Goal: Transaction & Acquisition: Obtain resource

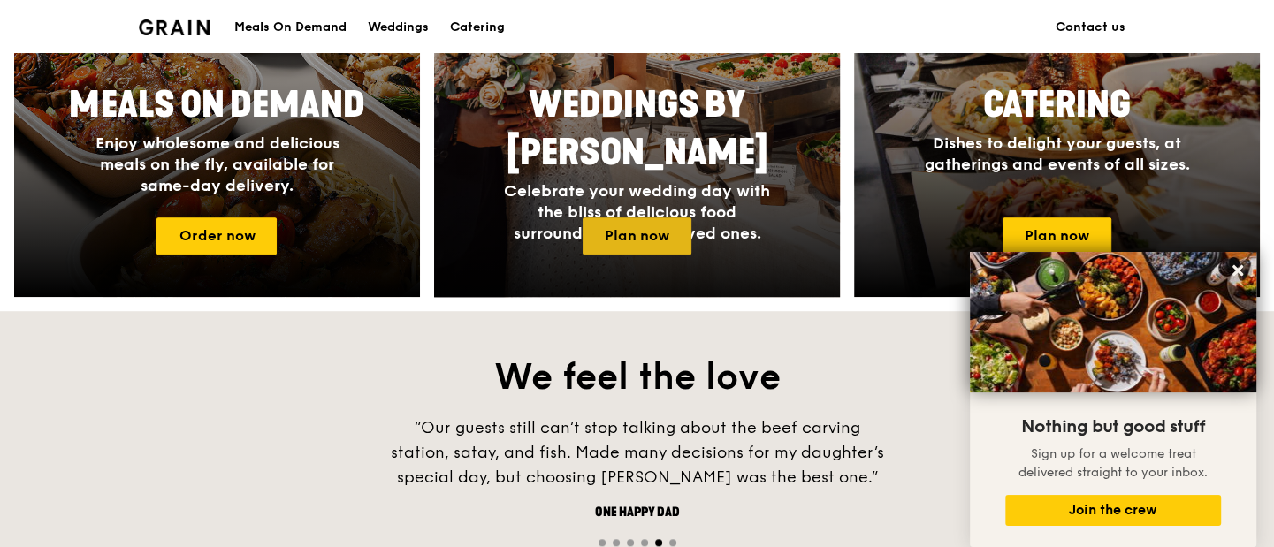
scroll to position [972, 0]
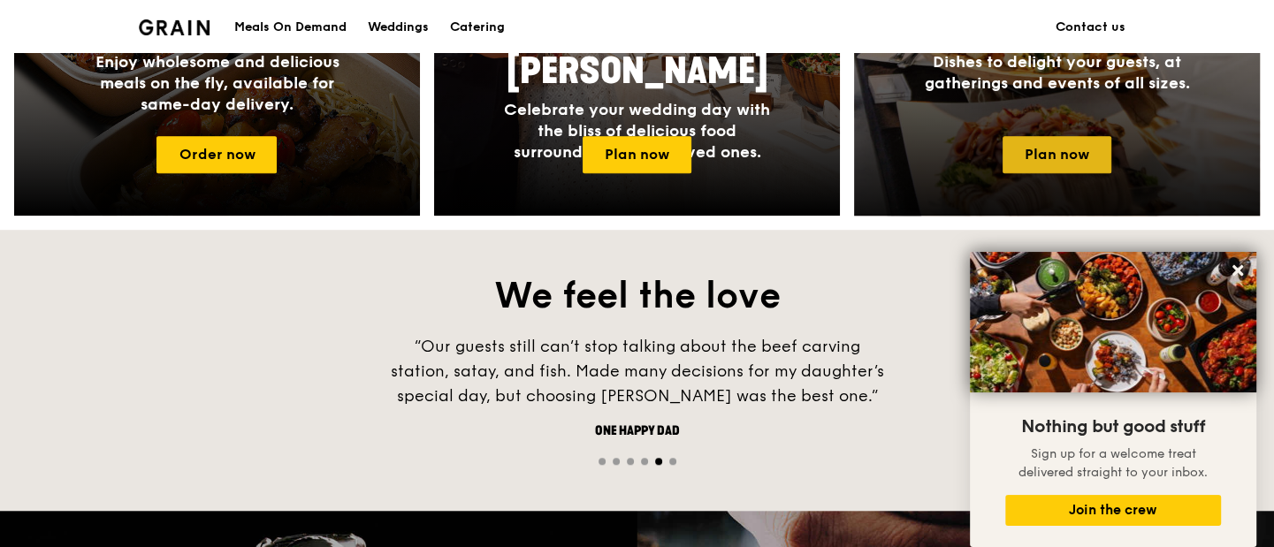
click at [1046, 148] on link "Plan now" at bounding box center [1056, 154] width 109 height 37
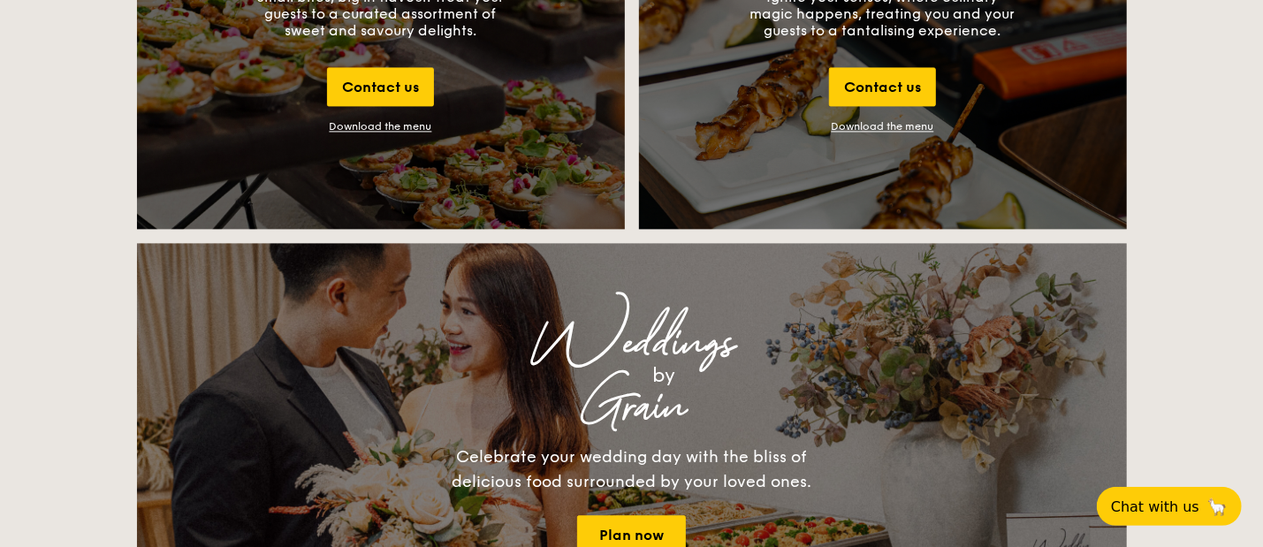
scroll to position [2033, 0]
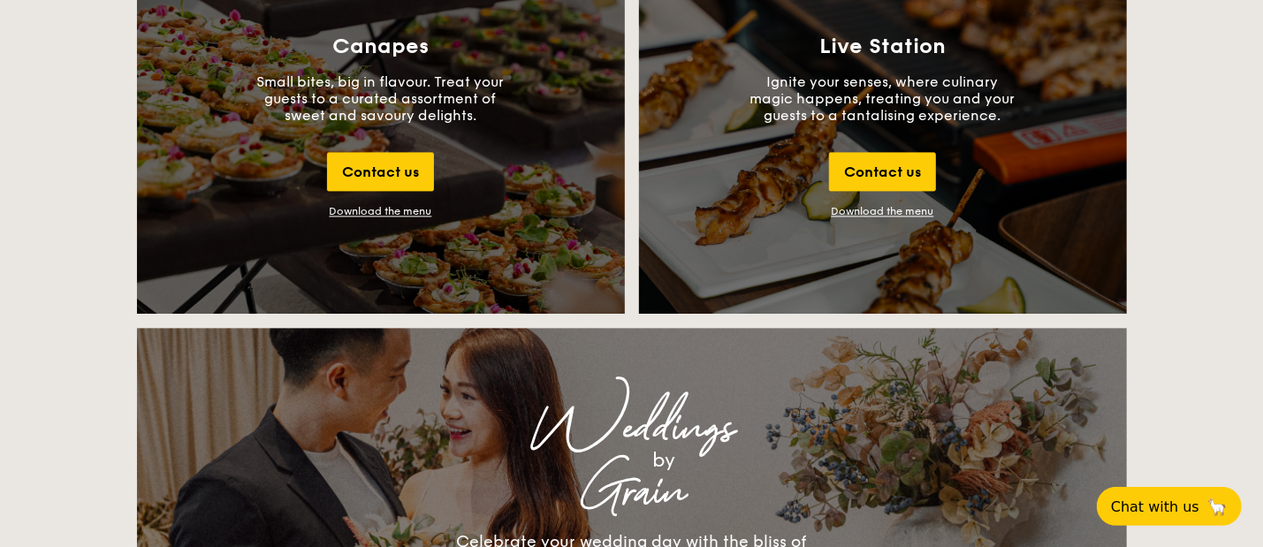
click at [377, 213] on div "Download the menu" at bounding box center [381, 211] width 103 height 12
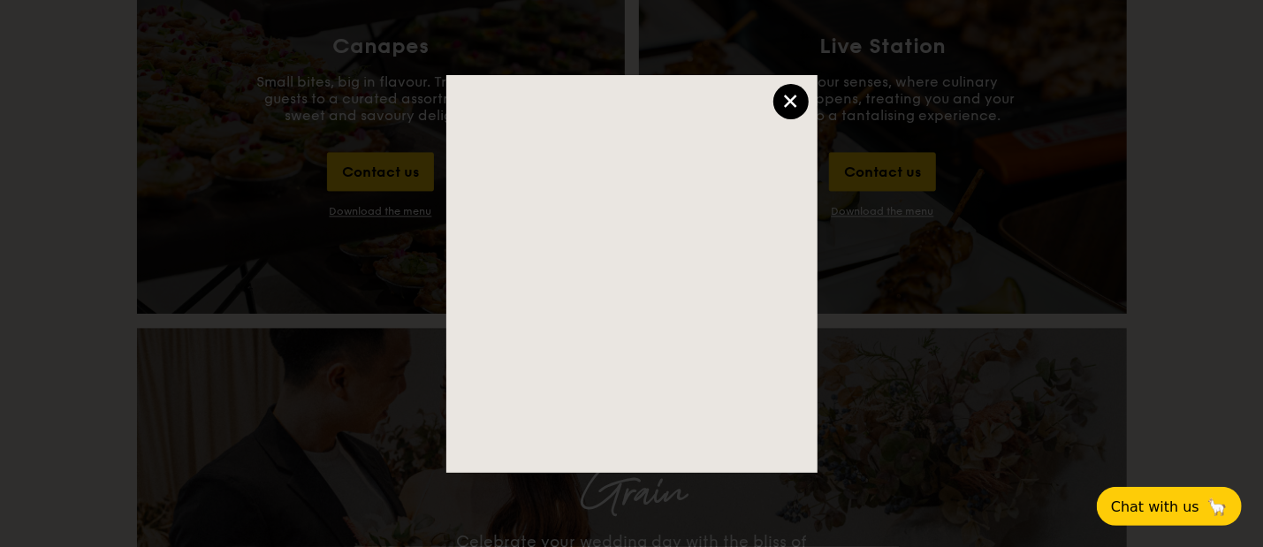
click at [796, 105] on div "×" at bounding box center [790, 101] width 35 height 35
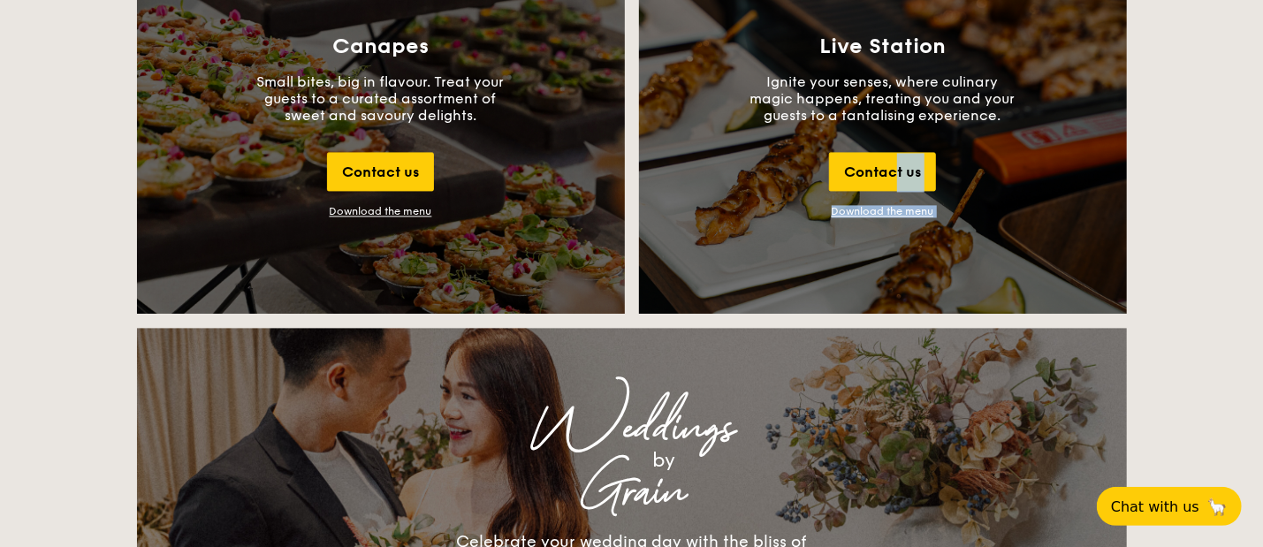
drag, startPoint x: 856, startPoint y: 186, endPoint x: 845, endPoint y: 317, distance: 132.2
click at [878, 218] on div "Live Station Ignite your senses, where culinary magic happens, treating you and…" at bounding box center [883, 126] width 488 height 376
click at [878, 209] on link "Download the menu" at bounding box center [883, 211] width 103 height 12
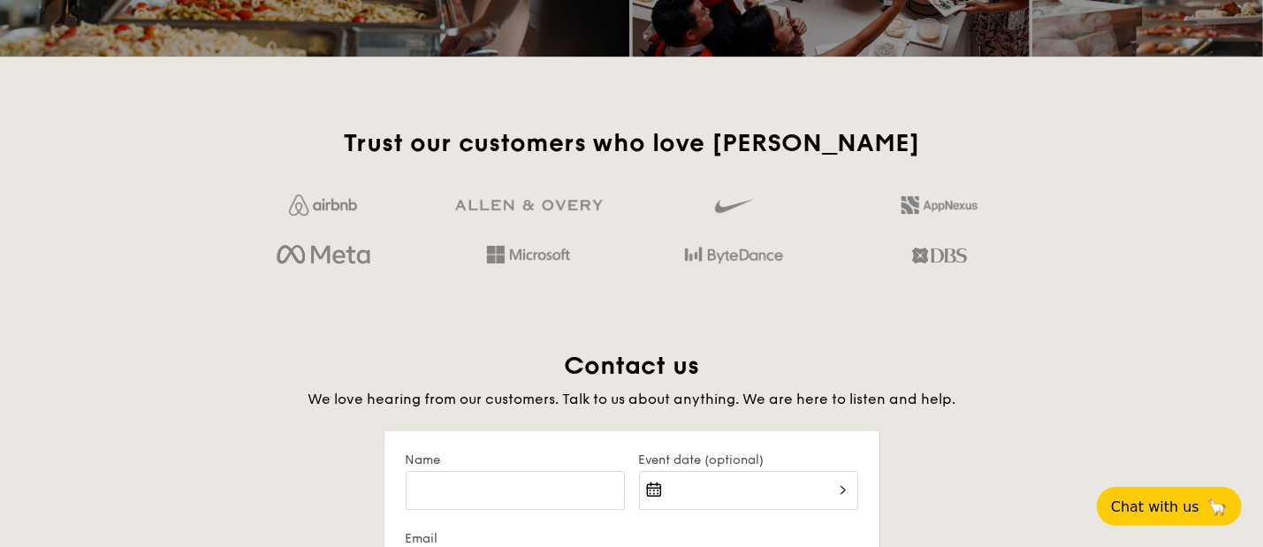
scroll to position [3005, 0]
